Goal: Check status: Check status

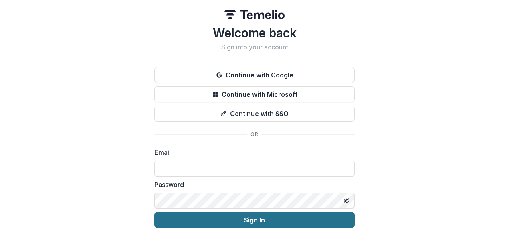
type input "**********"
click at [254, 220] on button "Sign In" at bounding box center [254, 220] width 200 height 16
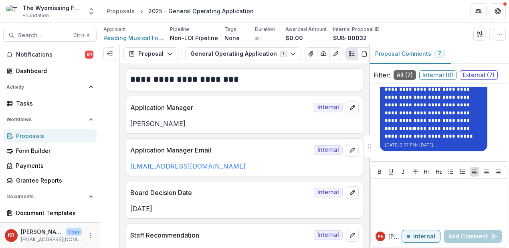
scroll to position [50, 0]
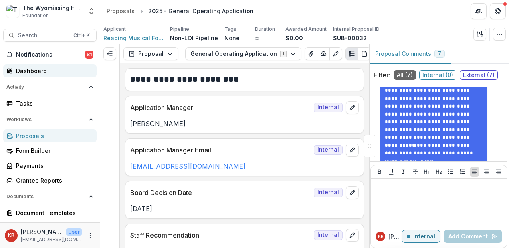
click at [47, 72] on div "Dashboard" at bounding box center [53, 71] width 74 height 8
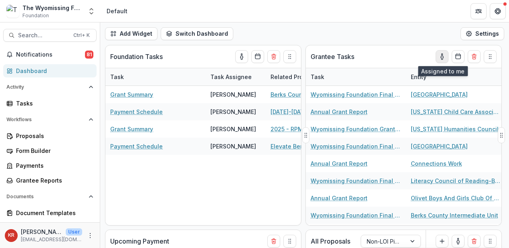
click at [444, 58] on icon "toggle-assigned-to-me" at bounding box center [442, 56] width 6 height 6
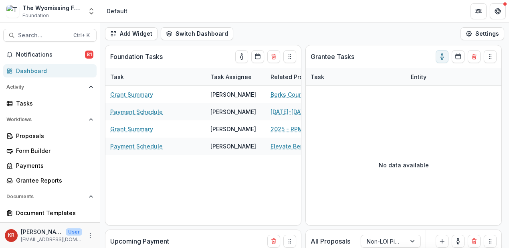
click at [417, 32] on div "Add Widget Switch Dashboard Default New Dashboard Settings" at bounding box center [304, 33] width 409 height 22
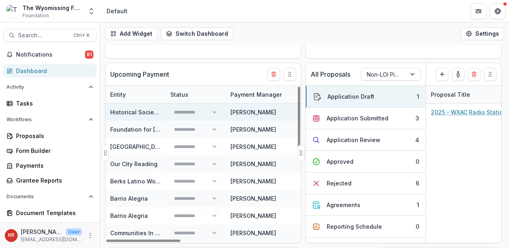
scroll to position [184, 0]
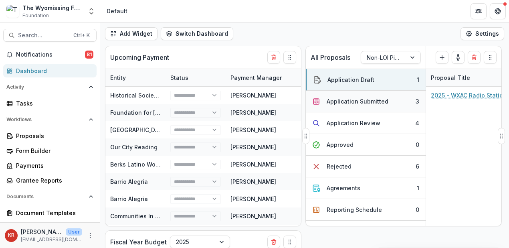
click at [354, 99] on div "Application Submitted" at bounding box center [358, 101] width 62 height 8
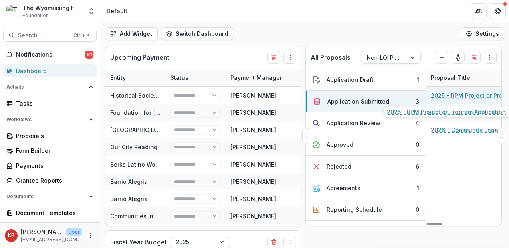
click at [450, 92] on link "2025 - RPM Project or Program Application" at bounding box center [476, 95] width 91 height 8
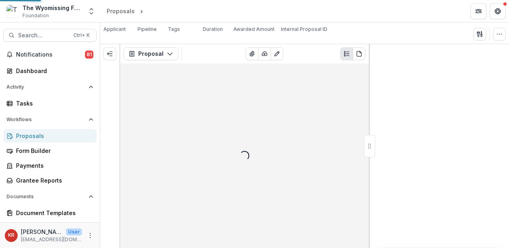
click at [450, 92] on div at bounding box center [439, 146] width 140 height 204
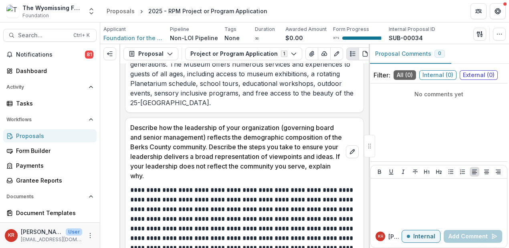
scroll to position [1002, 0]
